Goal: Use online tool/utility: Utilize a website feature to perform a specific function

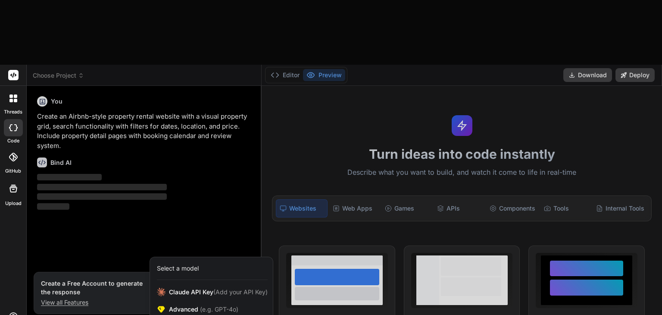
click at [122, 283] on div at bounding box center [331, 157] width 662 height 315
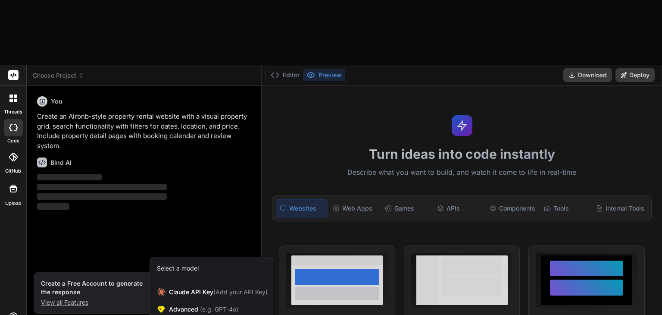
click at [143, 278] on div at bounding box center [331, 157] width 662 height 315
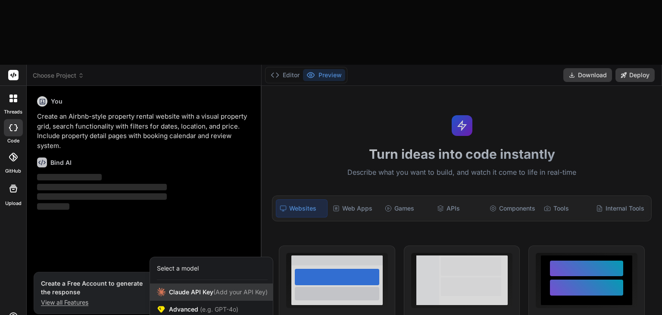
click at [206, 287] on span "[PERSON_NAME] Key (Add your API Key)" at bounding box center [218, 291] width 99 height 9
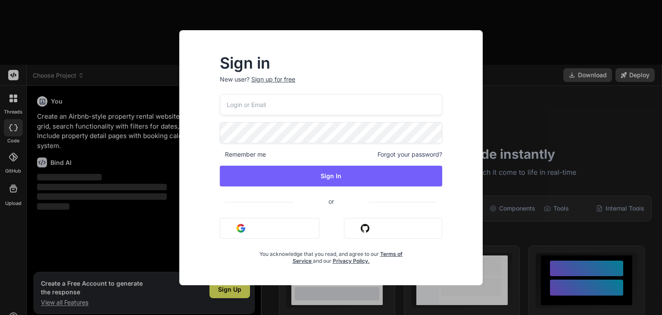
click at [502, 66] on div "Sign in New user? Sign up for free Remember me Forgot your password? Sign In or…" at bounding box center [331, 157] width 662 height 315
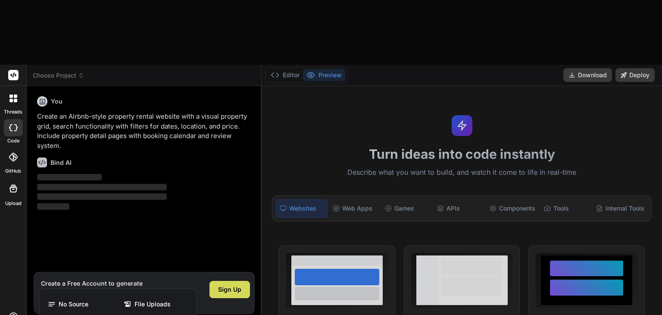
click at [79, 285] on div at bounding box center [331, 157] width 662 height 315
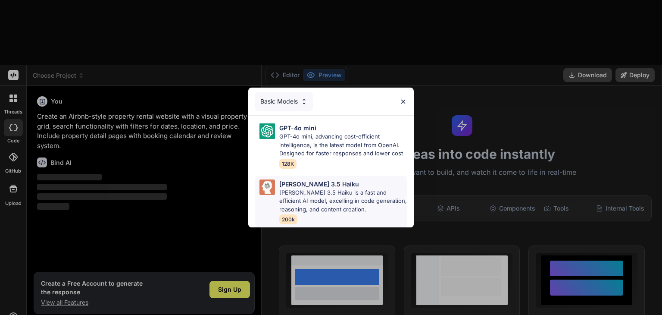
click at [312, 188] on p "[PERSON_NAME] 3.5 Haiku is a fast and efficient AI model, excelling in code gen…" at bounding box center [343, 200] width 128 height 25
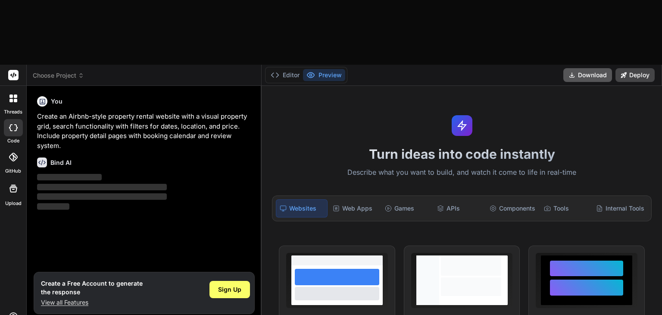
click at [586, 68] on button "Download" at bounding box center [587, 75] width 49 height 14
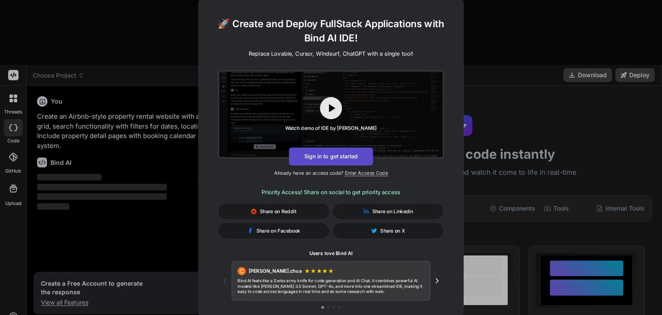
click at [352, 155] on button "Sign in to get started" at bounding box center [331, 156] width 84 height 18
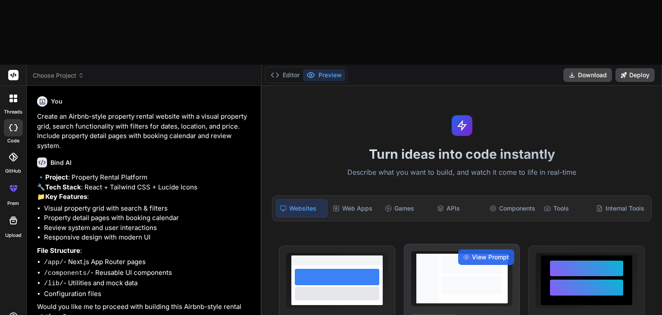
type textarea "x"
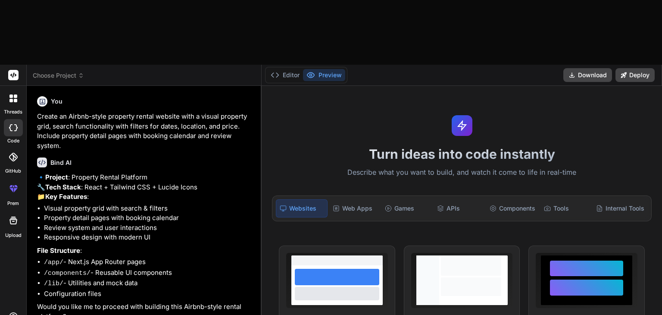
click at [620, 86] on div "Turn ideas into code instantly Describe what you want to build, and watch it co…" at bounding box center [462, 233] width 400 height 294
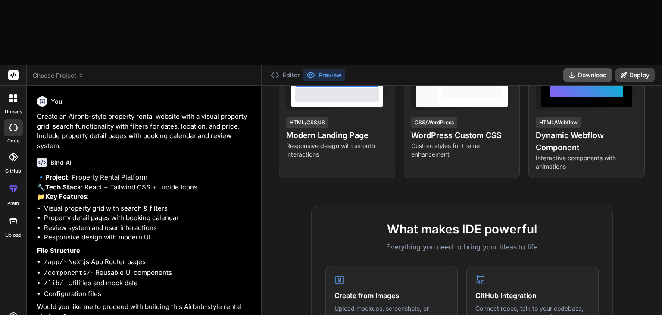
click at [592, 68] on button "Download" at bounding box center [587, 75] width 49 height 14
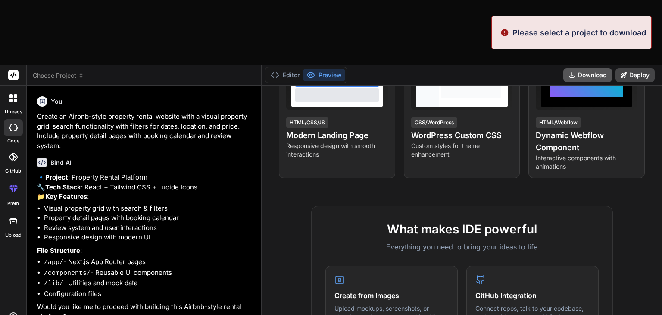
click at [587, 68] on button "Download" at bounding box center [587, 75] width 49 height 14
click at [391, 128] on div "Turn ideas into code instantly Describe what you want to build, and watch it co…" at bounding box center [462, 233] width 400 height 294
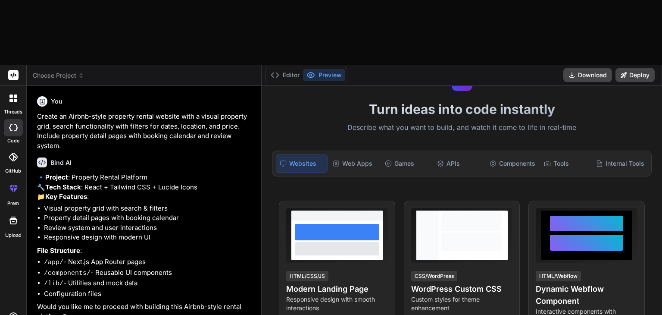
scroll to position [36, 0]
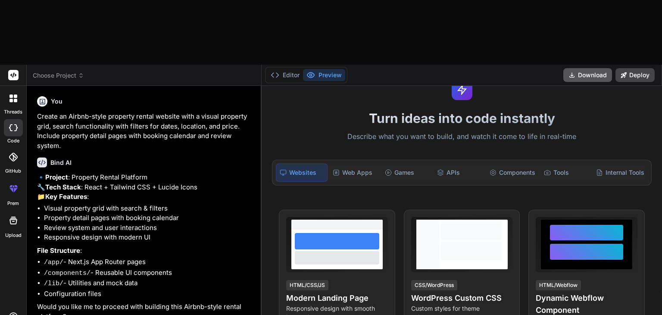
click at [595, 68] on button "Download" at bounding box center [587, 75] width 49 height 14
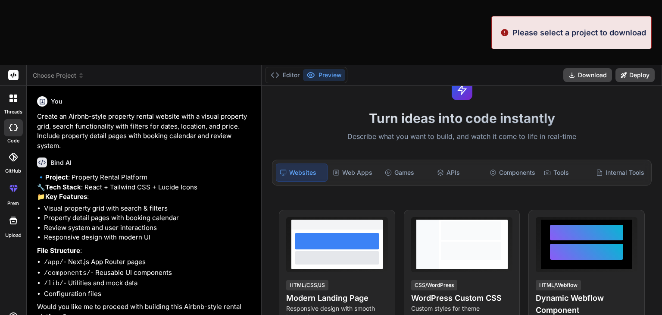
click at [311, 67] on div "Editor Preview" at bounding box center [306, 75] width 82 height 16
click at [291, 69] on button "Editor" at bounding box center [285, 75] width 36 height 12
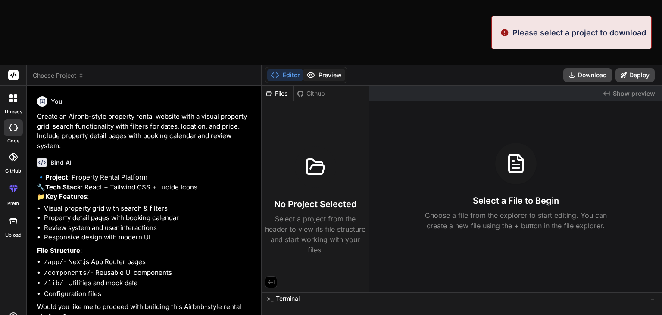
click at [319, 69] on button "Preview" at bounding box center [324, 75] width 42 height 12
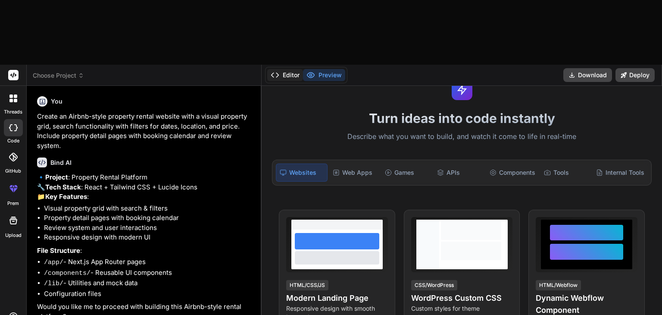
click at [290, 69] on button "Editor" at bounding box center [285, 75] width 36 height 12
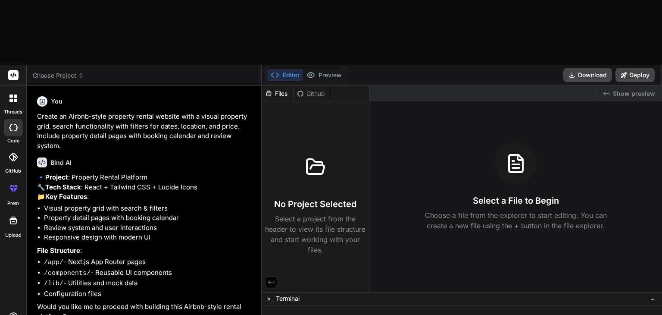
click at [320, 89] on div "Github" at bounding box center [311, 93] width 35 height 9
click at [290, 89] on div "Files" at bounding box center [277, 93] width 31 height 9
click at [321, 89] on div "Github" at bounding box center [311, 93] width 35 height 9
click at [317, 291] on div ">_ Terminal −" at bounding box center [462, 298] width 400 height 14
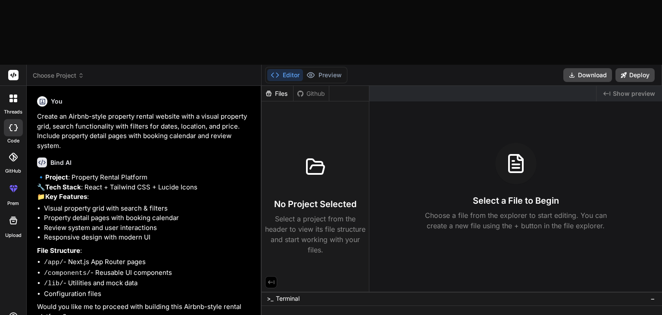
click at [622, 86] on div "Created with Pixso. Show preview" at bounding box center [630, 94] width 66 height 16
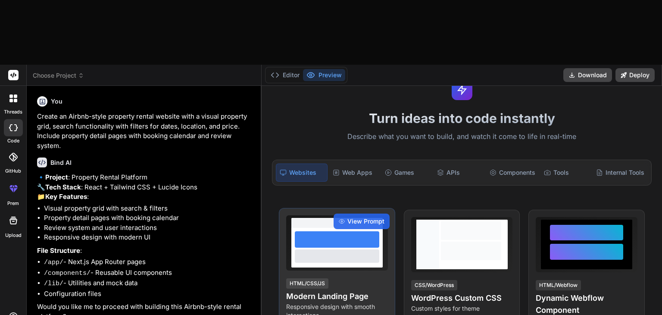
click at [359, 249] on div at bounding box center [337, 255] width 84 height 13
click at [376, 217] on span "View Prompt" at bounding box center [365, 221] width 37 height 9
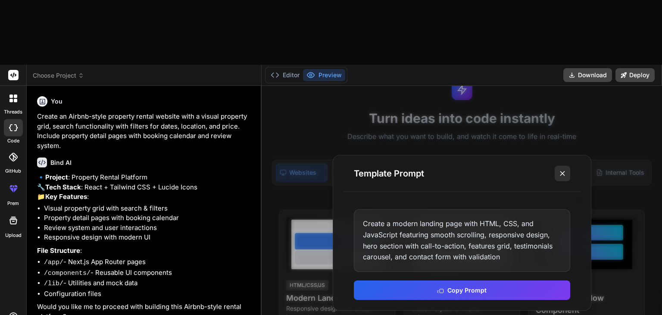
click at [562, 169] on icon at bounding box center [562, 173] width 9 height 9
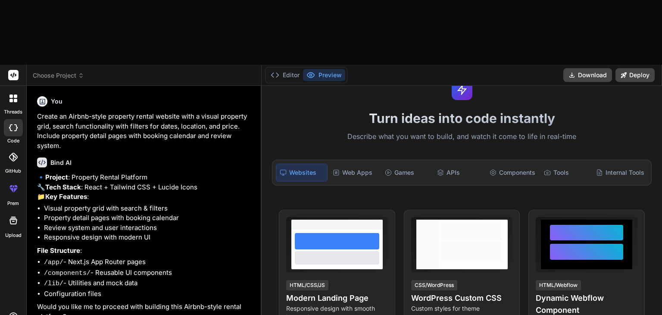
type textarea "m"
type textarea "x"
type textarea "ma"
type textarea "x"
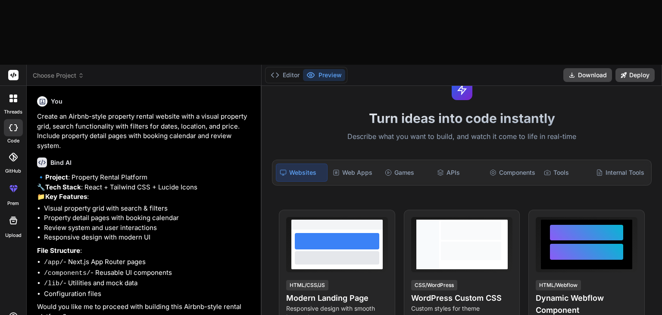
type textarea "mak"
type textarea "x"
type textarea "make"
type textarea "x"
type textarea "make"
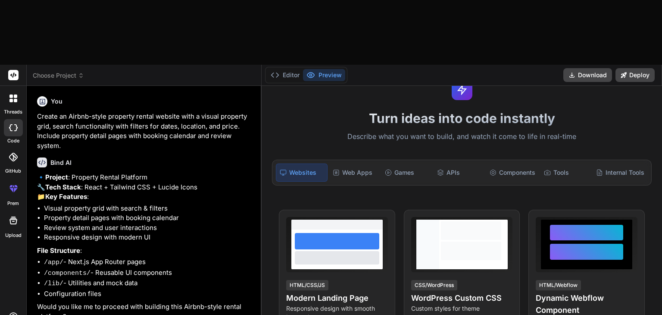
type textarea "x"
type textarea "make a"
type textarea "x"
type textarea "make a"
type textarea "x"
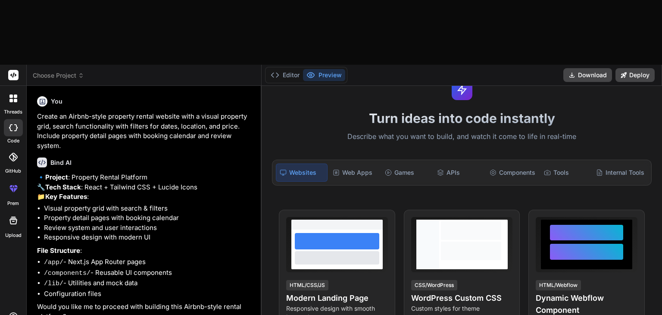
type textarea "make a b"
type textarea "x"
type textarea "make a bm"
type textarea "x"
type textarea "make a bmi"
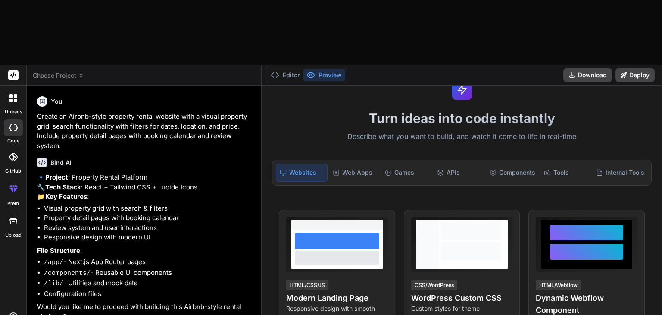
type textarea "x"
type textarea "make a bmi"
type textarea "x"
type textarea "make a bmi c"
type textarea "x"
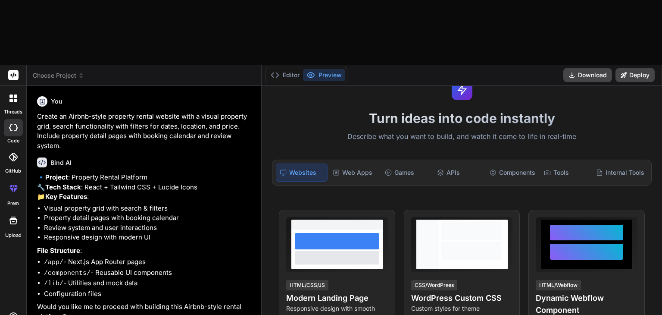
type textarea "make a bmi ca"
type textarea "x"
type textarea "make a bmi cal"
type textarea "x"
type textarea "make a bmi calc"
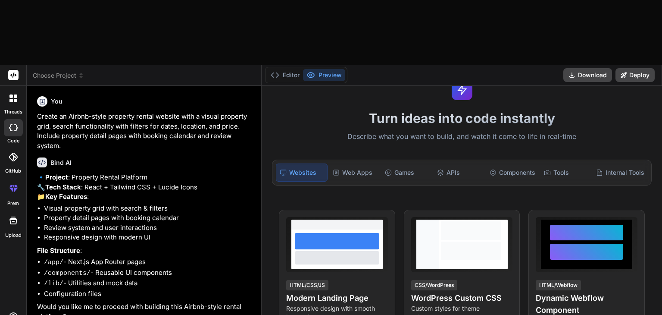
type textarea "x"
type textarea "make a bmi calcu"
type textarea "x"
type textarea "make a bmi calcul"
type textarea "x"
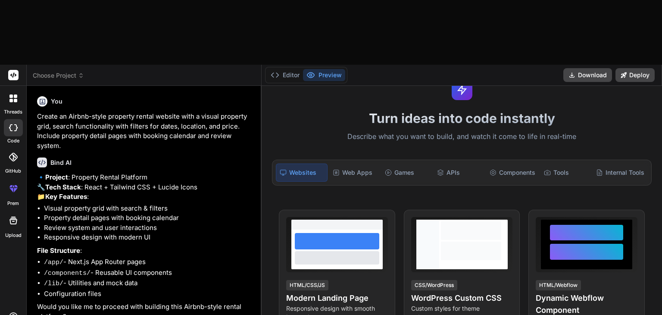
type textarea "make a bmi calcula"
type textarea "x"
type textarea "make a bmi calculat"
type textarea "x"
type textarea "make a bmi calculato"
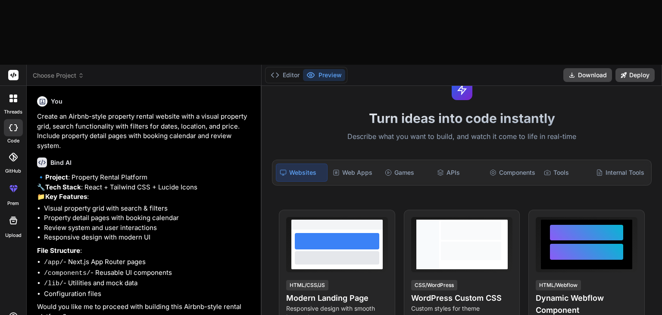
type textarea "x"
type textarea "make a bmi calculator"
type textarea "x"
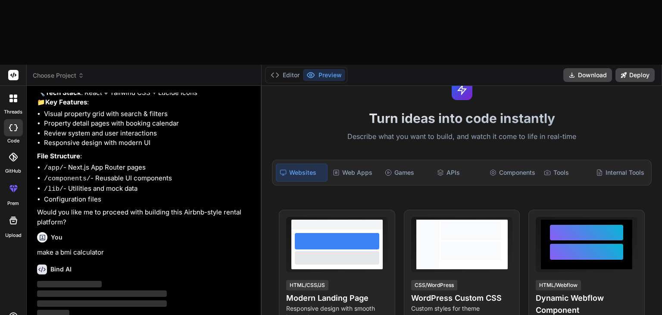
scroll to position [110, 0]
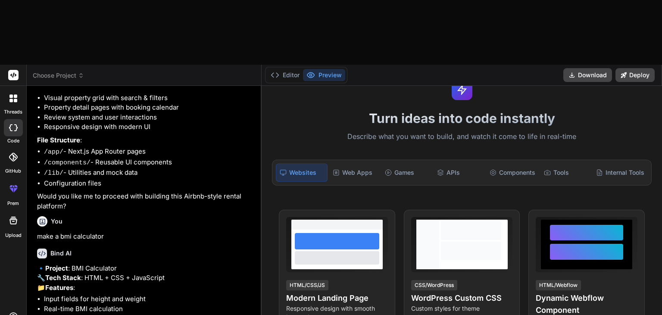
type textarea "x"
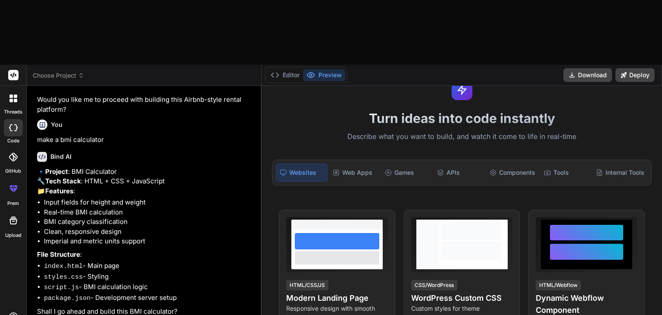
scroll to position [239, 0]
click at [350, 163] on div "Web Apps" at bounding box center [354, 172] width 50 height 18
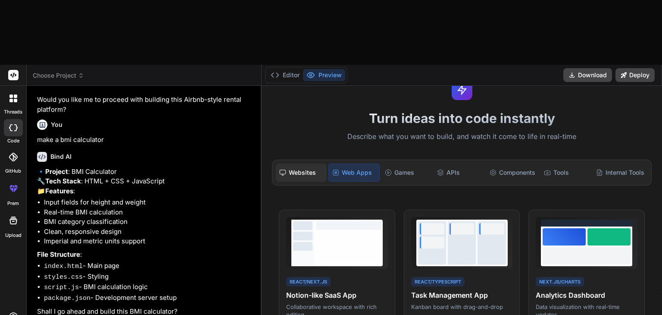
click at [313, 163] on div "Websites" at bounding box center [301, 172] width 50 height 18
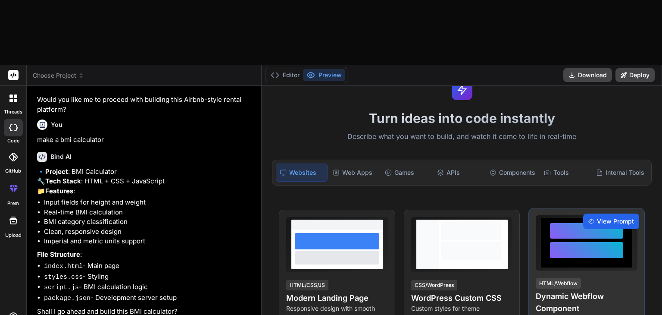
click at [606, 217] on span "View Prompt" at bounding box center [615, 221] width 37 height 9
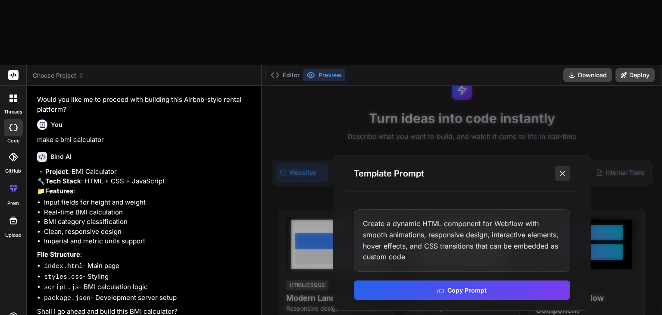
click at [566, 169] on icon at bounding box center [562, 173] width 9 height 9
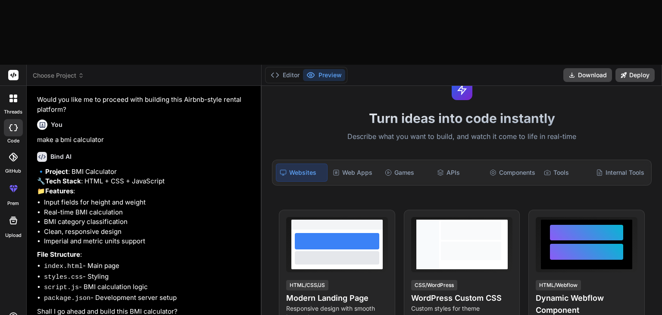
type textarea "y"
type textarea "x"
type textarea "ye"
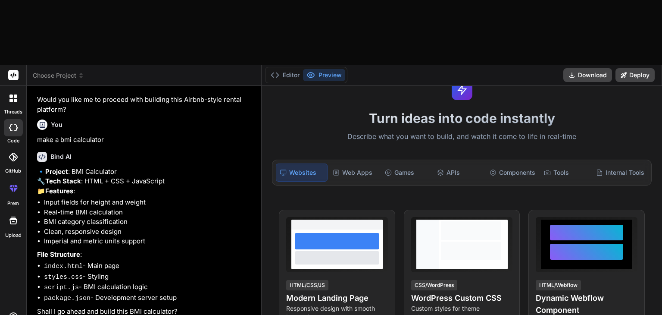
type textarea "x"
type textarea "yes"
type textarea "x"
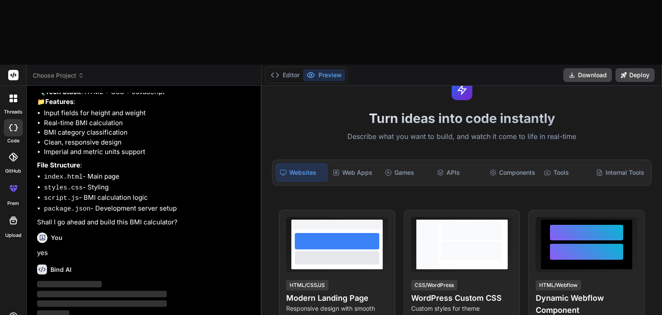
scroll to position [328, 0]
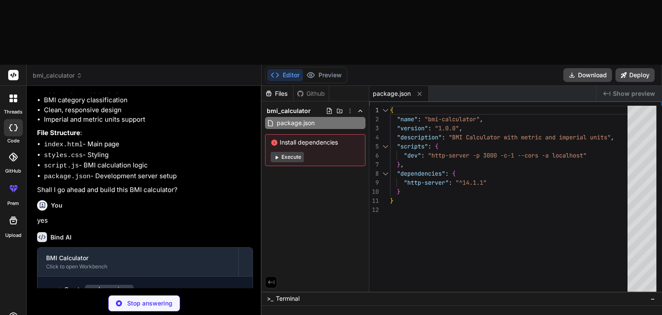
type textarea "x"
type textarea "</body> </html>"
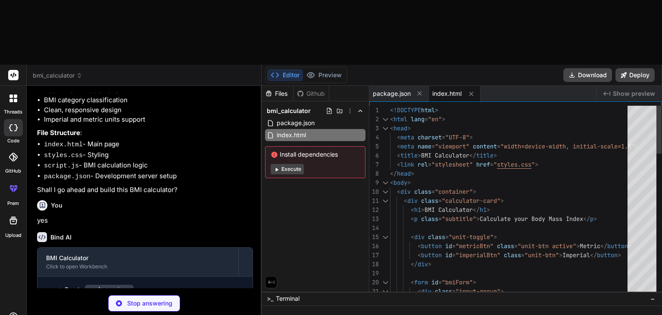
type textarea "x"
type textarea "} .bmi-value { font-size: 2.5rem; } }"
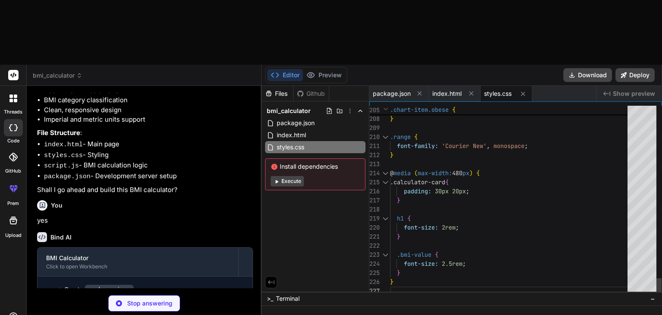
type textarea "x"
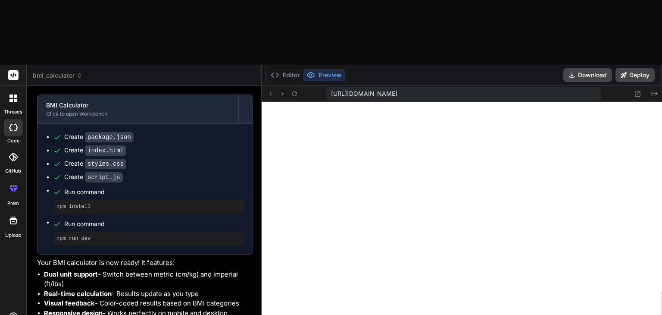
scroll to position [547, 0]
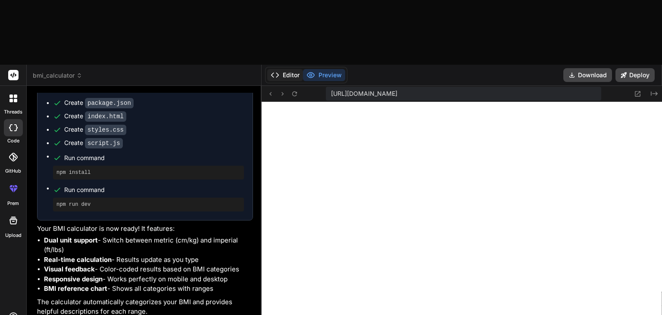
click at [291, 69] on button "Editor" at bounding box center [285, 75] width 36 height 12
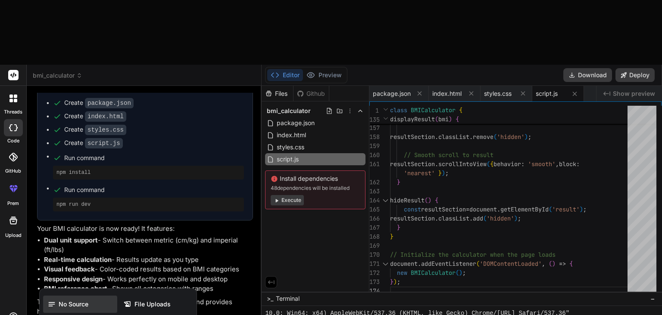
click at [83, 295] on div "No Source" at bounding box center [80, 303] width 74 height 17
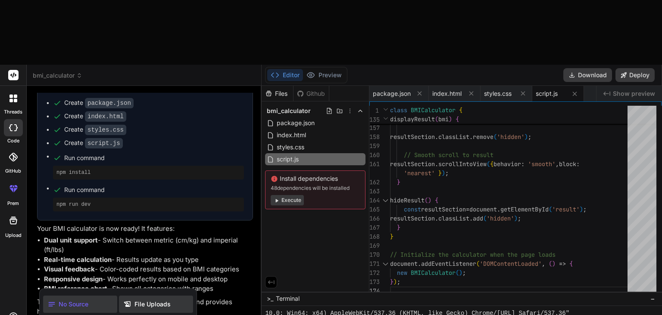
click at [136, 300] on span "File Uploads" at bounding box center [152, 304] width 36 height 9
type textarea "x"
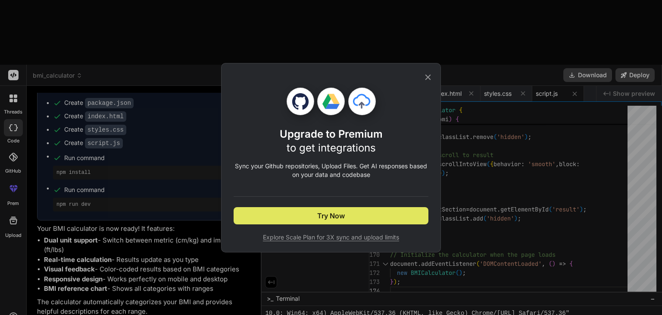
click at [300, 217] on button "Try Now" at bounding box center [331, 215] width 195 height 17
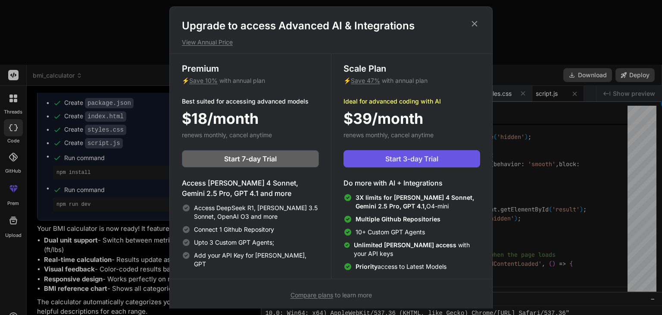
click at [433, 154] on span "Start 3-day Trial" at bounding box center [411, 158] width 53 height 10
